Goal: Task Accomplishment & Management: Use online tool/utility

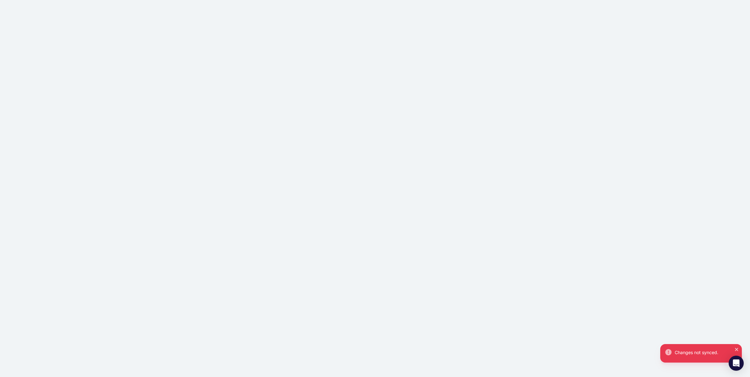
click at [163, 23] on div "Changes not synced." at bounding box center [375, 188] width 750 height 377
click at [159, 29] on div "Changes not synced." at bounding box center [375, 188] width 750 height 377
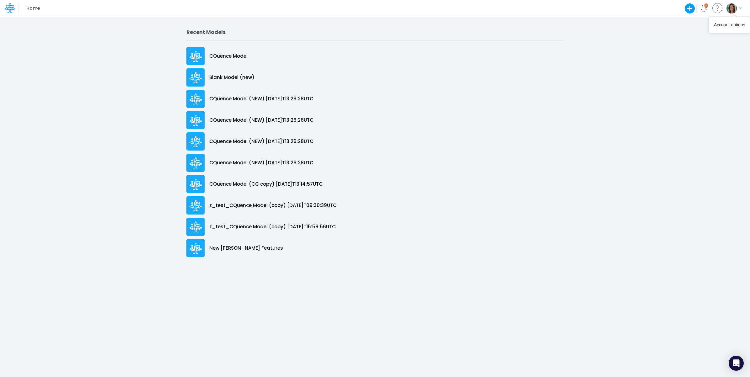
click at [735, 8] on img "button" at bounding box center [732, 8] width 10 height 10
click at [715, 38] on button "Log out" at bounding box center [708, 37] width 67 height 10
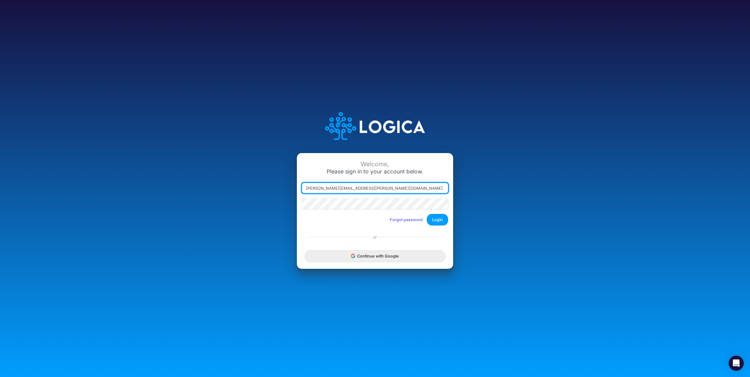
drag, startPoint x: 335, startPoint y: 187, endPoint x: 417, endPoint y: 188, distance: 81.6
click at [416, 188] on input "carissa.castro@logica.cloud" at bounding box center [375, 188] width 146 height 11
type input "carissa.castro+cquence@logica.cloud"
click at [445, 217] on button "Login" at bounding box center [437, 220] width 21 height 12
